Goal: Task Accomplishment & Management: Manage account settings

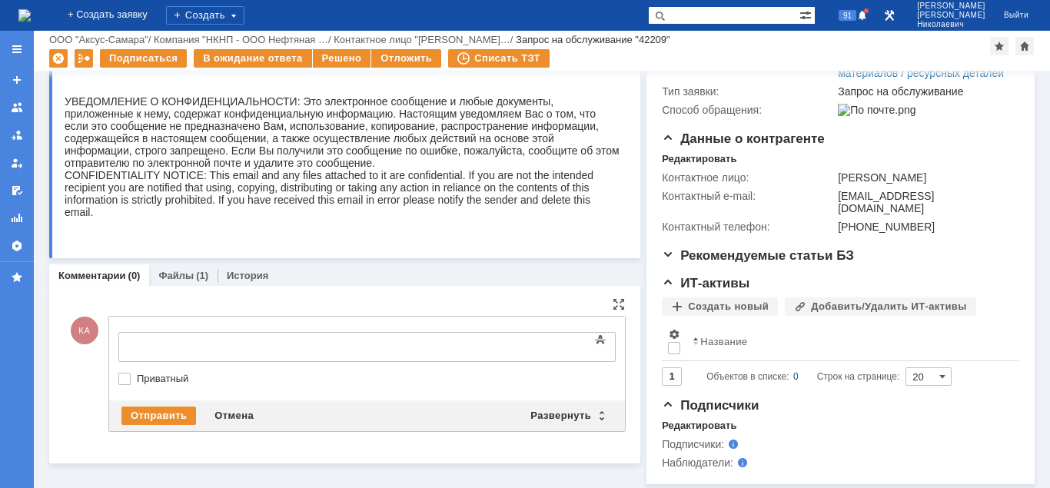
click at [151, 338] on body at bounding box center [243, 346] width 231 height 26
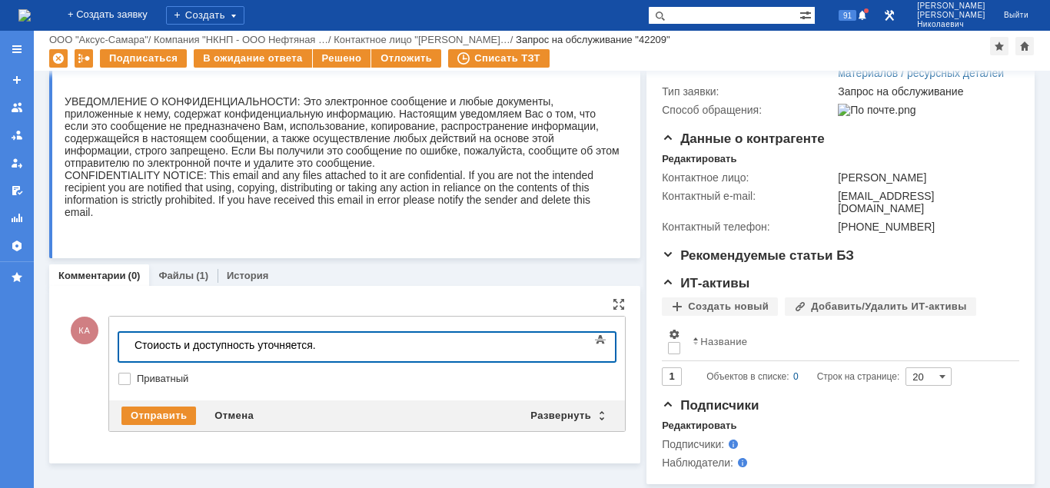
click at [161, 347] on div "Стоиость и доступность уточняется." at bounding box center [243, 345] width 218 height 12
click at [164, 416] on div "Отправить" at bounding box center [158, 415] width 75 height 18
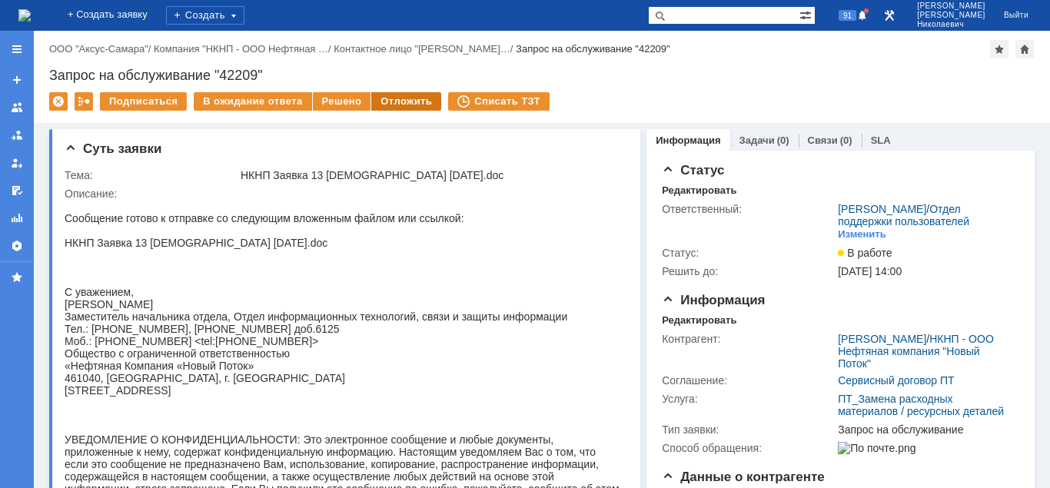
click at [426, 102] on div "Отложить" at bounding box center [406, 101] width 70 height 18
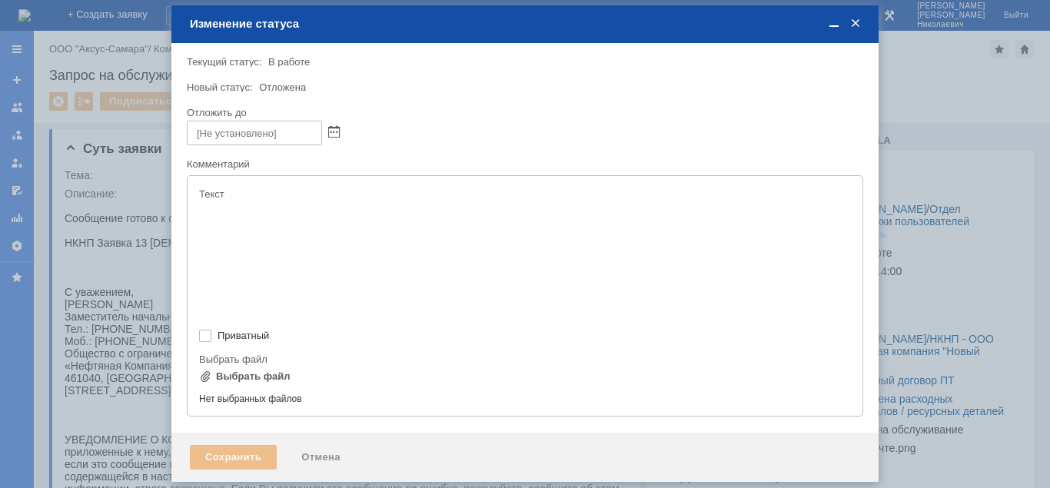
type input "[не указано]"
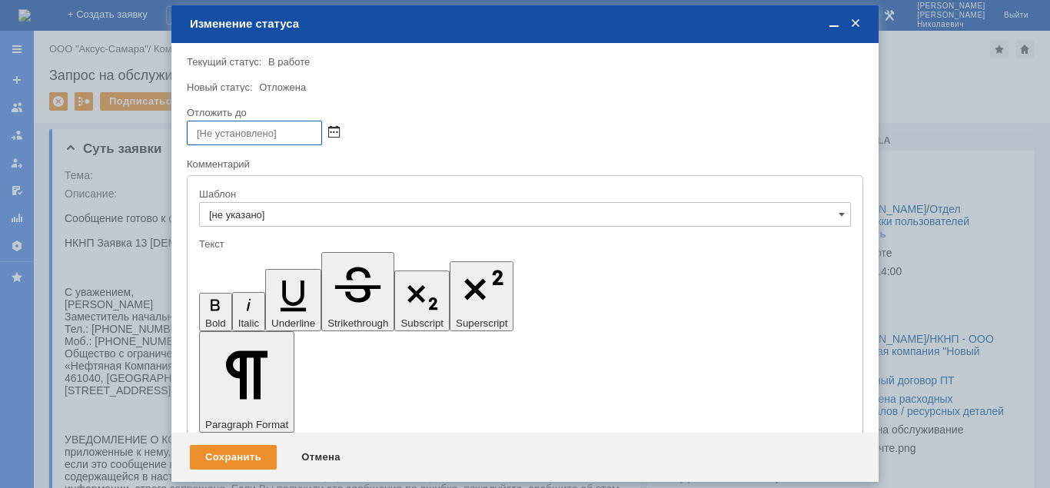
click at [334, 134] on span at bounding box center [334, 133] width 12 height 12
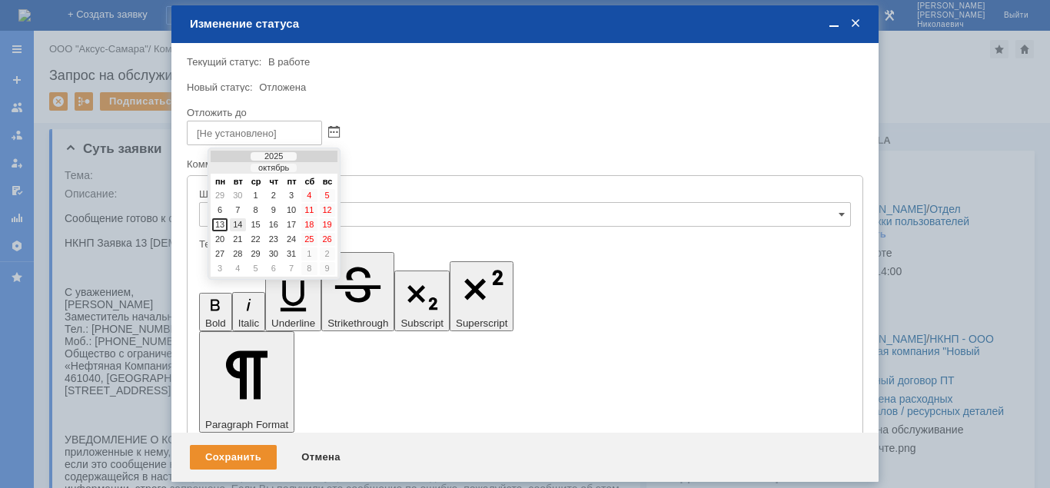
click at [238, 223] on div "14" at bounding box center [237, 224] width 15 height 13
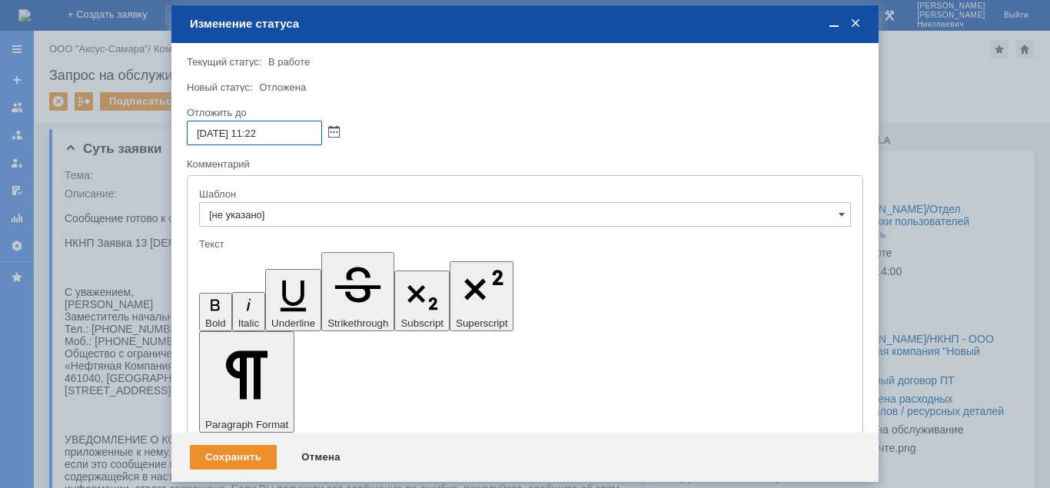
click at [257, 132] on input "[DATE] 11:22" at bounding box center [254, 133] width 135 height 25
type input "[DATE] 15:22"
click at [267, 453] on div "Сохранить" at bounding box center [233, 457] width 87 height 25
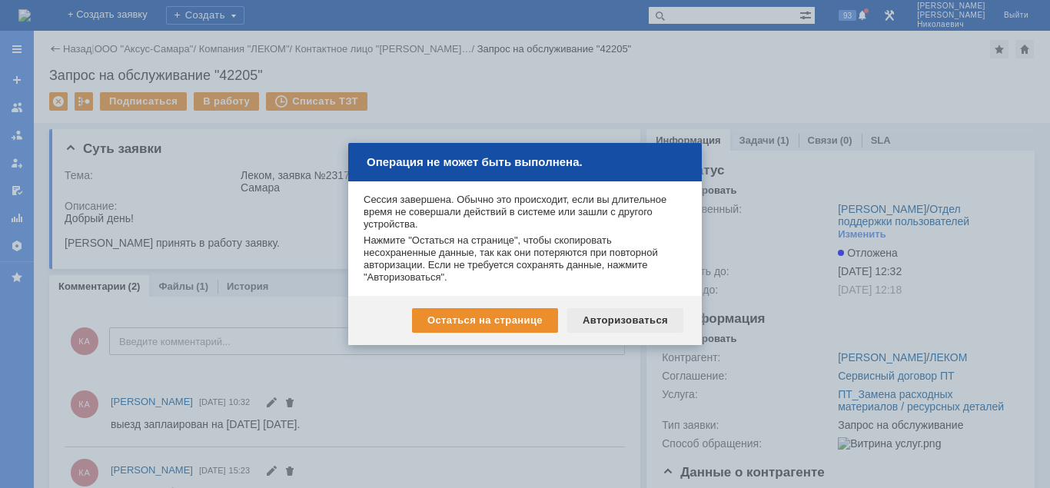
click at [622, 322] on div "Авторизоваться" at bounding box center [625, 320] width 116 height 25
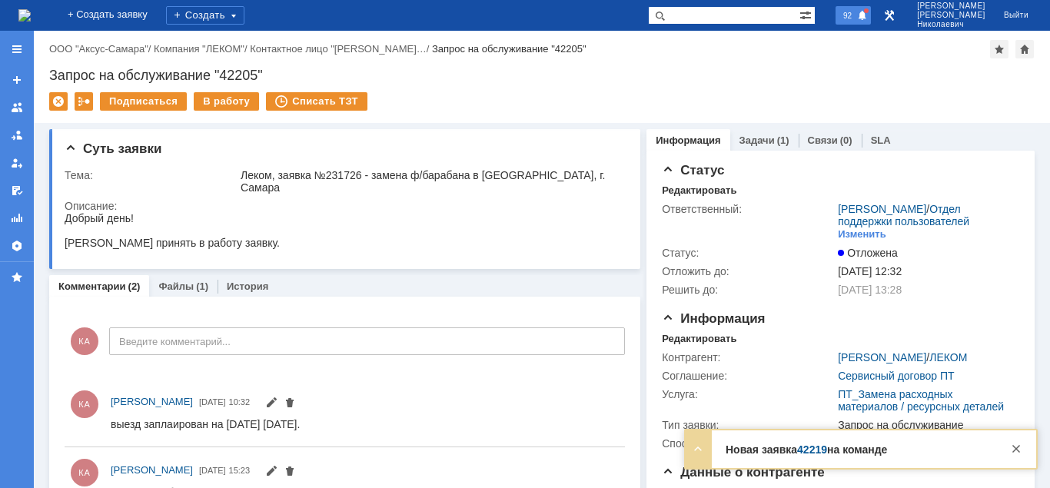
click at [856, 21] on span "92" at bounding box center [847, 15] width 18 height 11
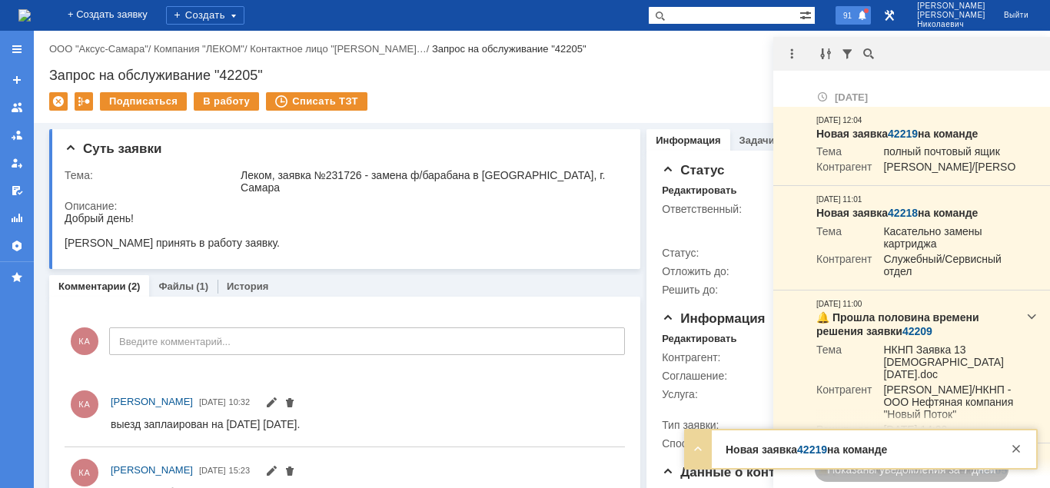
click at [856, 17] on span "91" at bounding box center [847, 15] width 18 height 11
